Goal: Transaction & Acquisition: Purchase product/service

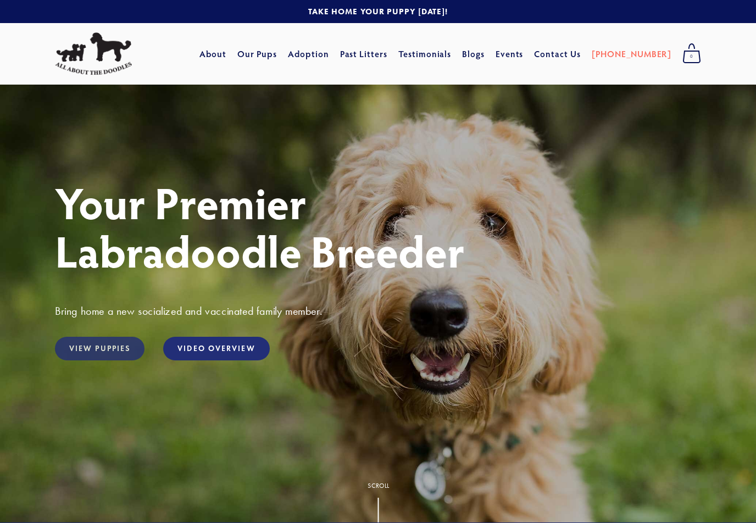
click at [121, 353] on link "View Puppies" at bounding box center [100, 349] width 90 height 24
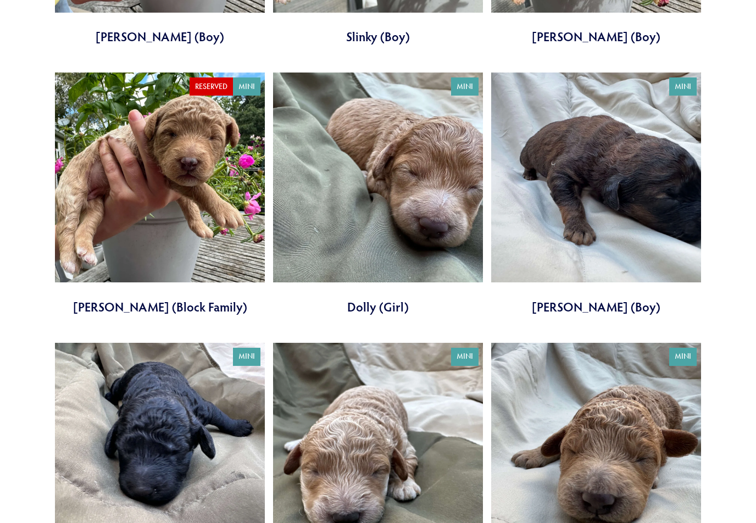
scroll to position [2241, 0]
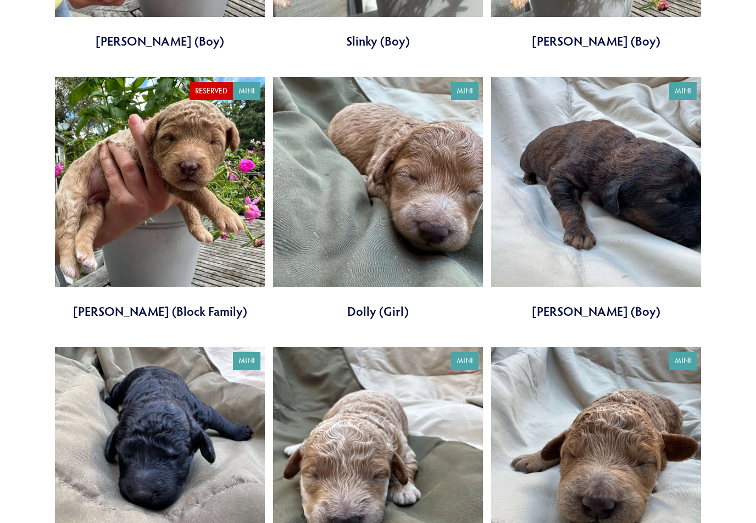
click at [629, 308] on link at bounding box center [596, 198] width 210 height 243
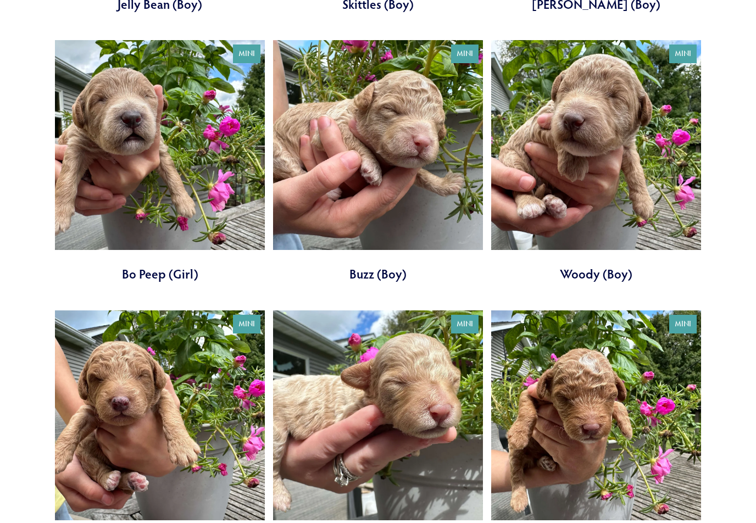
scroll to position [1736, 0]
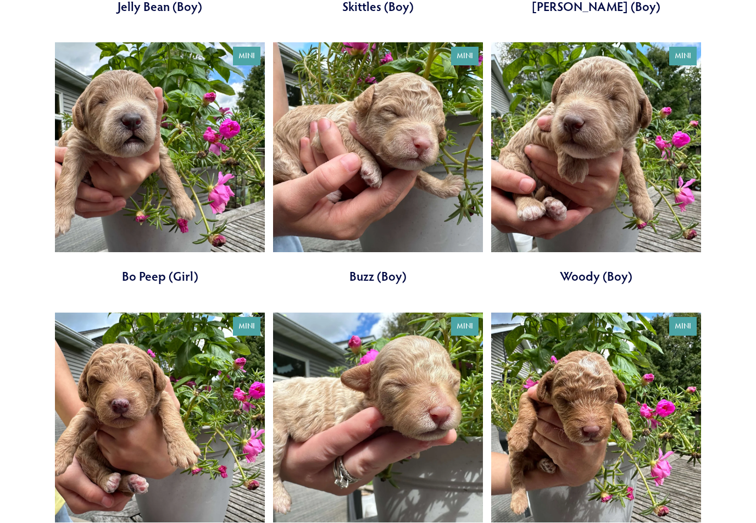
click at [231, 197] on link at bounding box center [160, 163] width 210 height 243
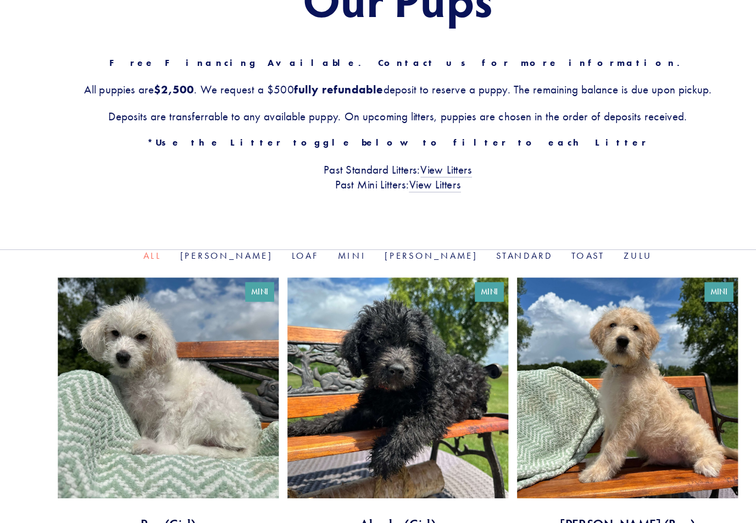
scroll to position [160, 0]
